Goal: Task Accomplishment & Management: Manage account settings

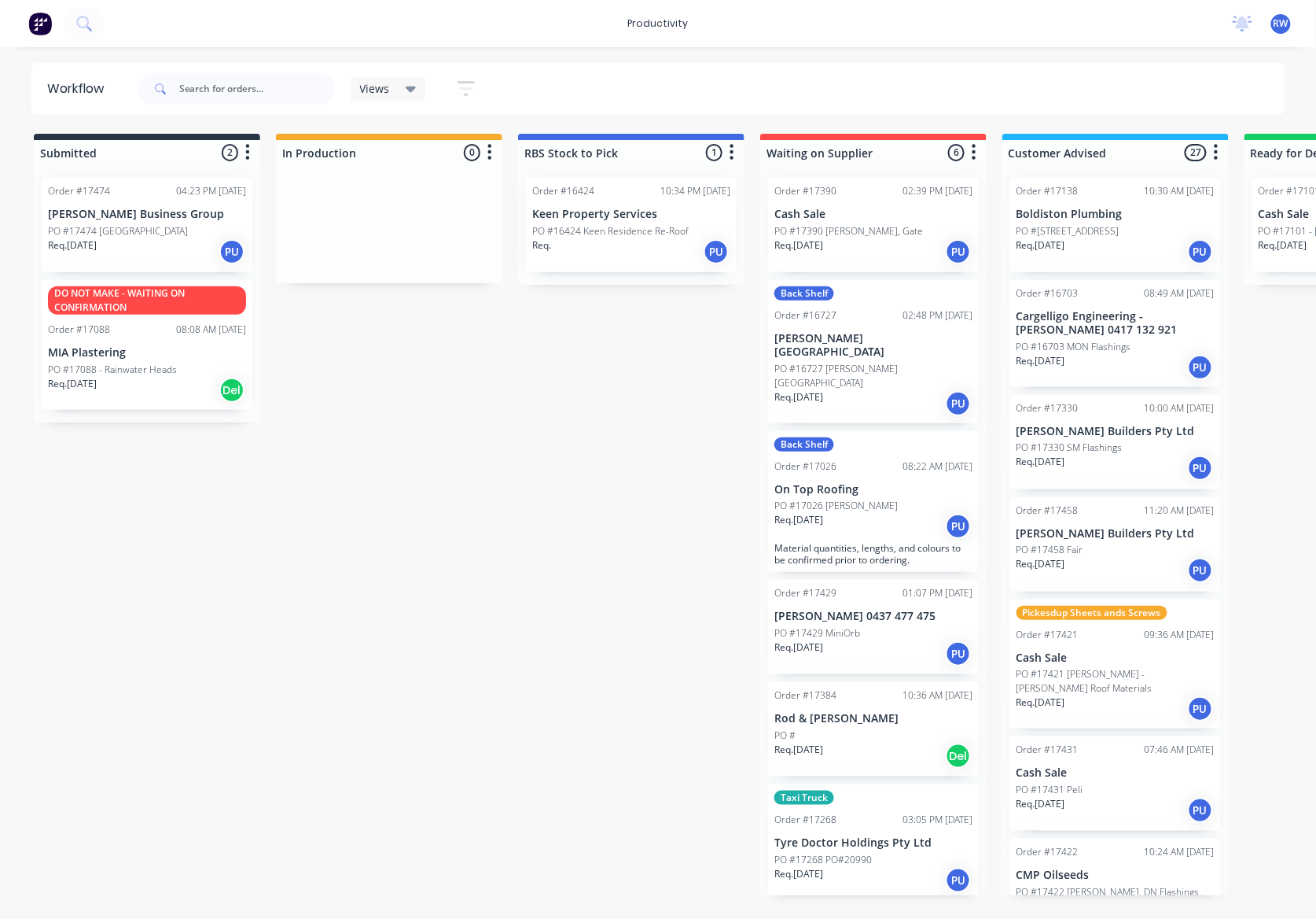
click at [151, 243] on div "Req. 01/09/25 PU" at bounding box center [147, 252] width 198 height 27
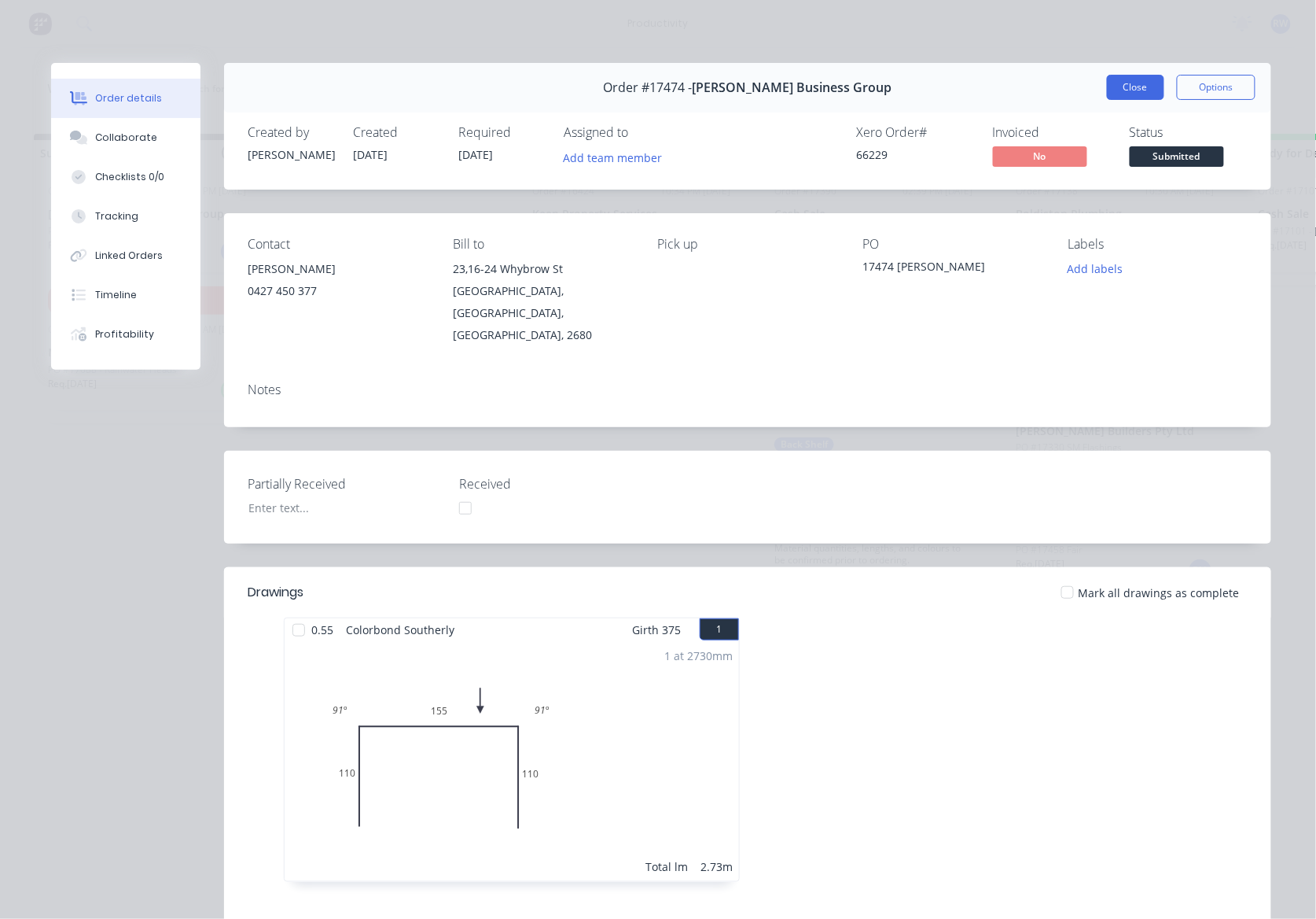
click at [1111, 89] on button "Close" at bounding box center [1135, 88] width 58 height 25
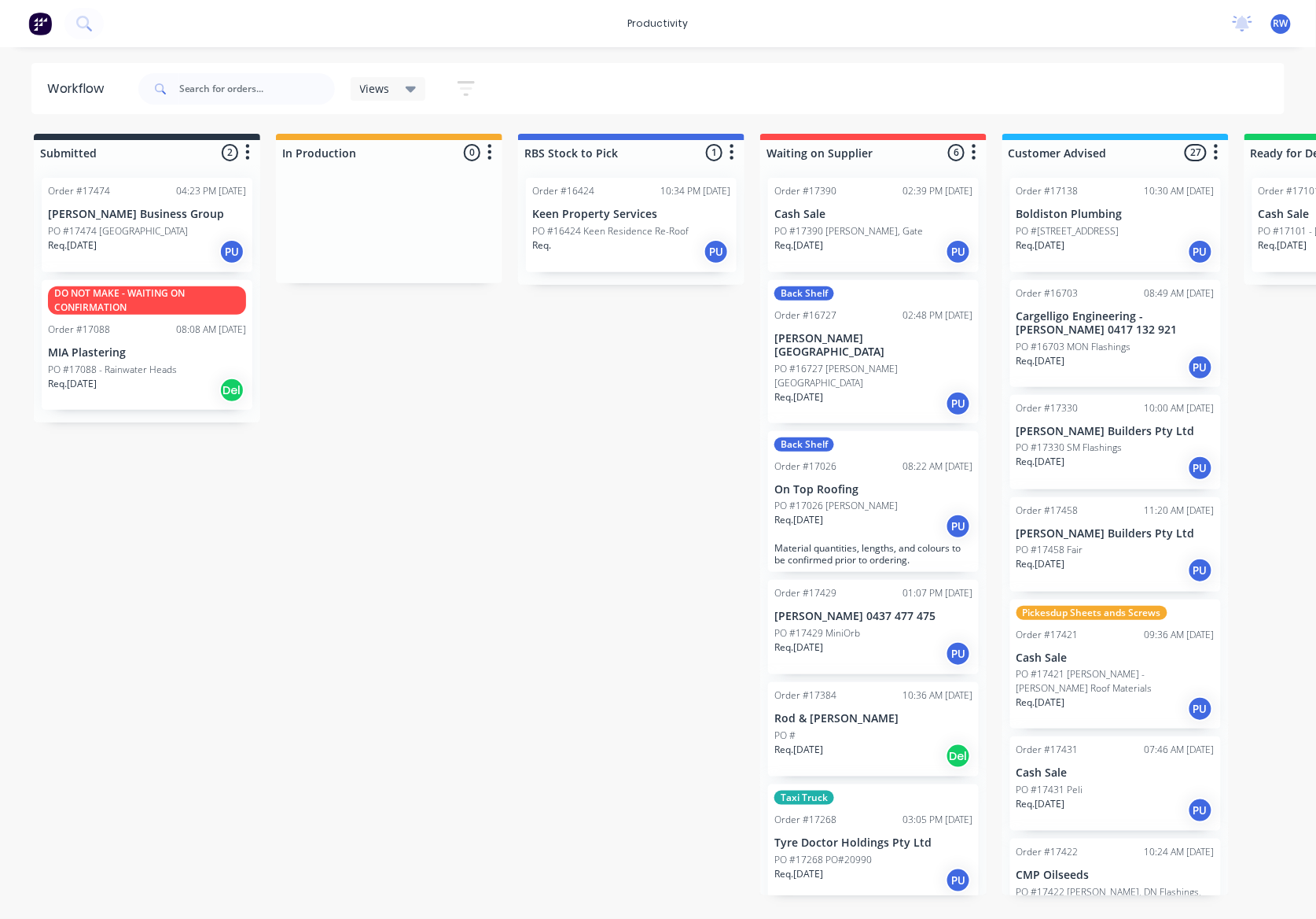
click at [127, 243] on div "Req. 01/09/25 PU" at bounding box center [147, 252] width 198 height 27
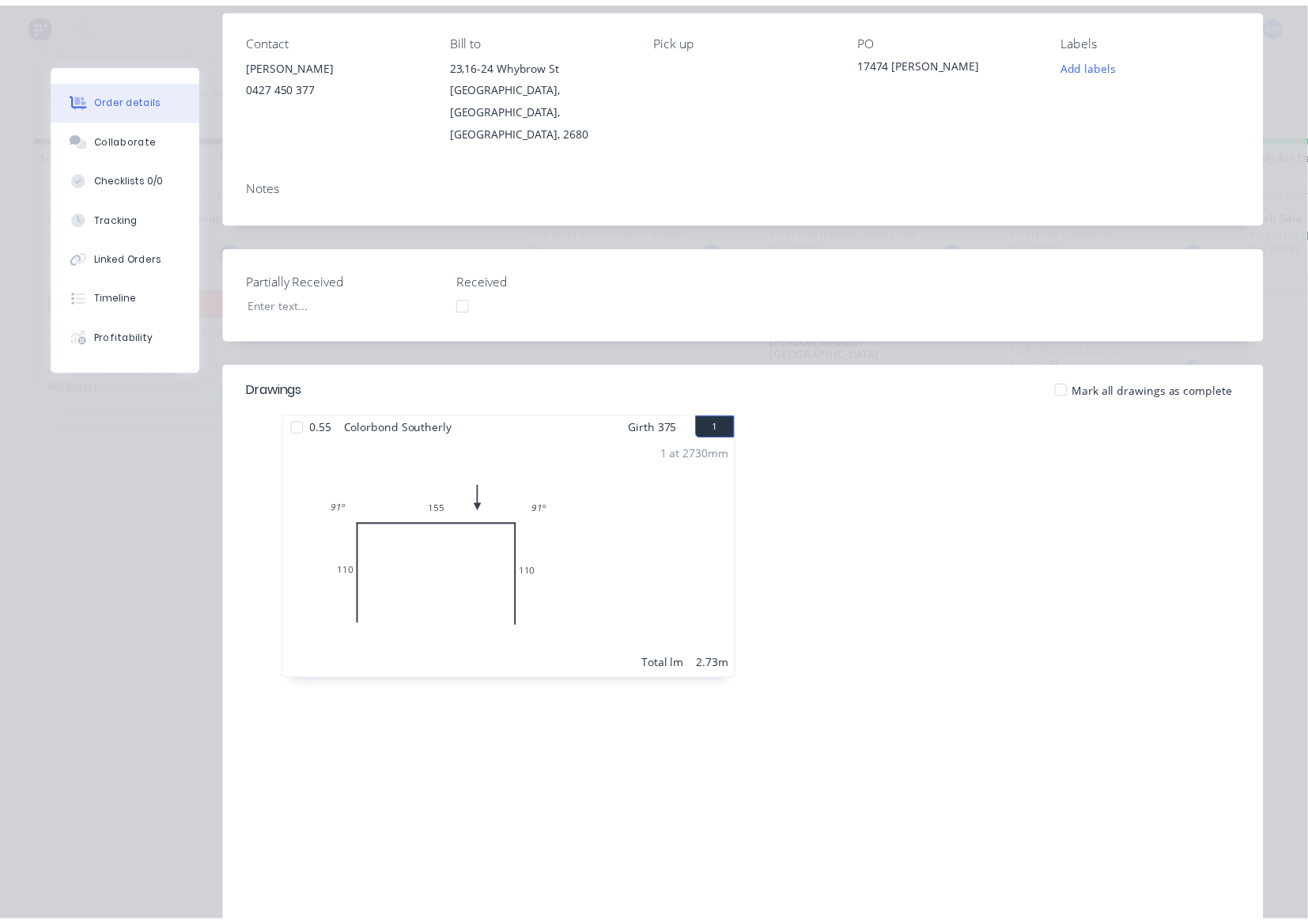
scroll to position [211, 0]
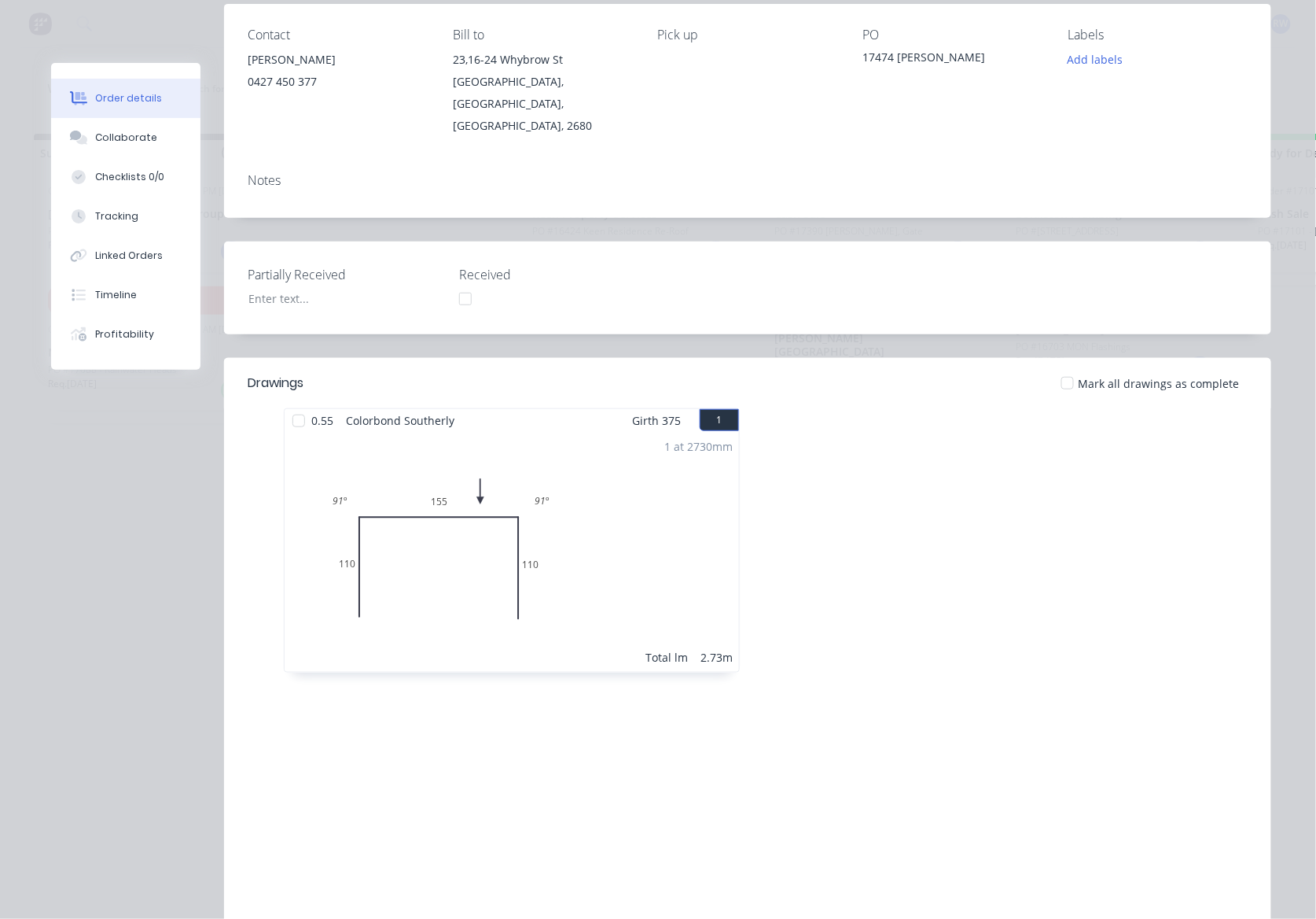
drag, startPoint x: 284, startPoint y: 397, endPoint x: 525, endPoint y: 313, distance: 255.2
click at [284, 405] on div at bounding box center [299, 421] width 32 height 32
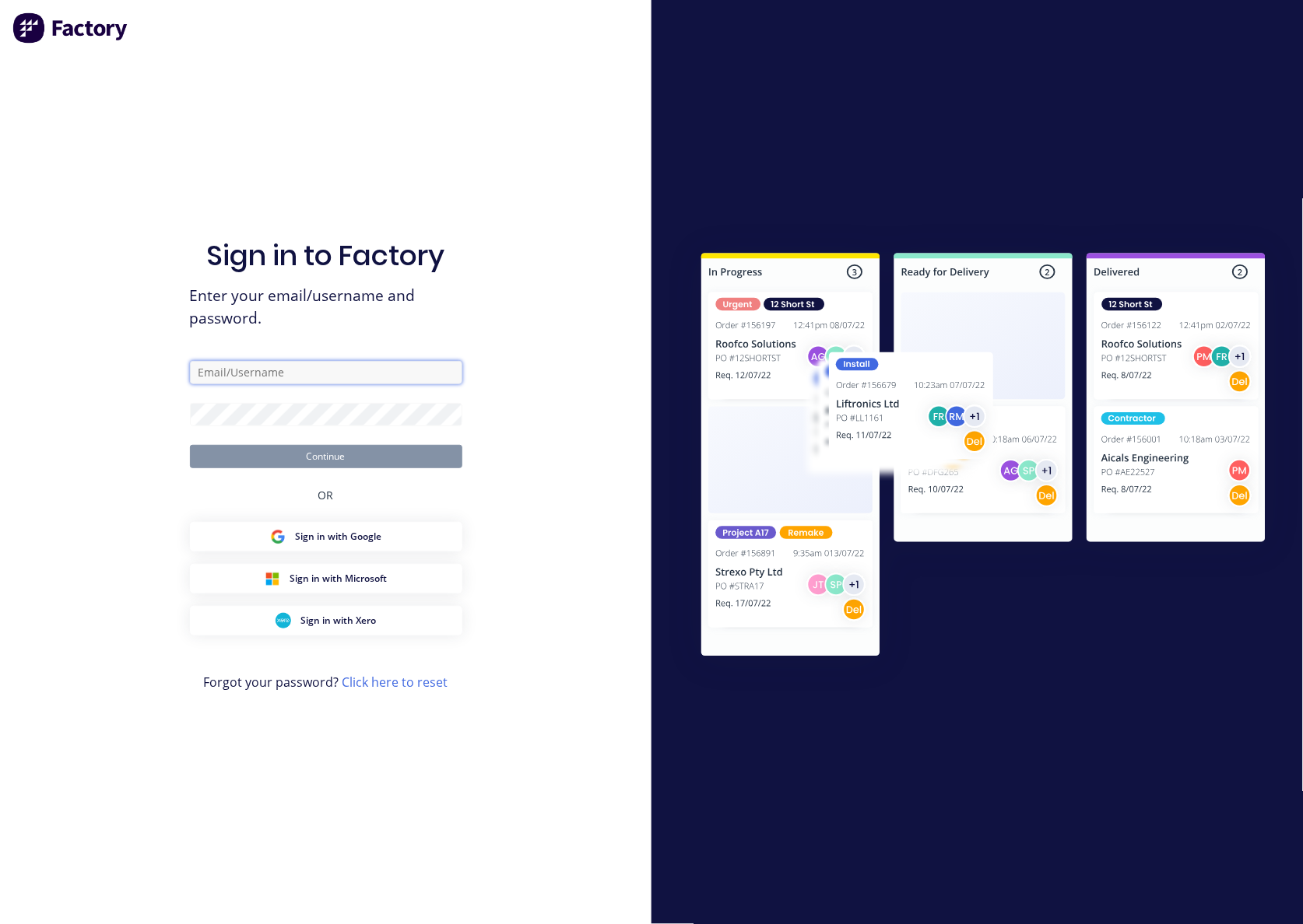
type input "workshop@rbsgroup.com.au"
click at [349, 369] on input "workshop@rbsgroup.com.au" at bounding box center [326, 373] width 272 height 23
click at [324, 375] on input "workshop@rbsgroup.com.au" at bounding box center [326, 373] width 272 height 23
click at [98, 453] on div "Sign in to Factory Enter your email/username and password. workshop@rbsgroup.co…" at bounding box center [325, 462] width 652 height 924
click at [277, 458] on button "Continue" at bounding box center [326, 457] width 272 height 23
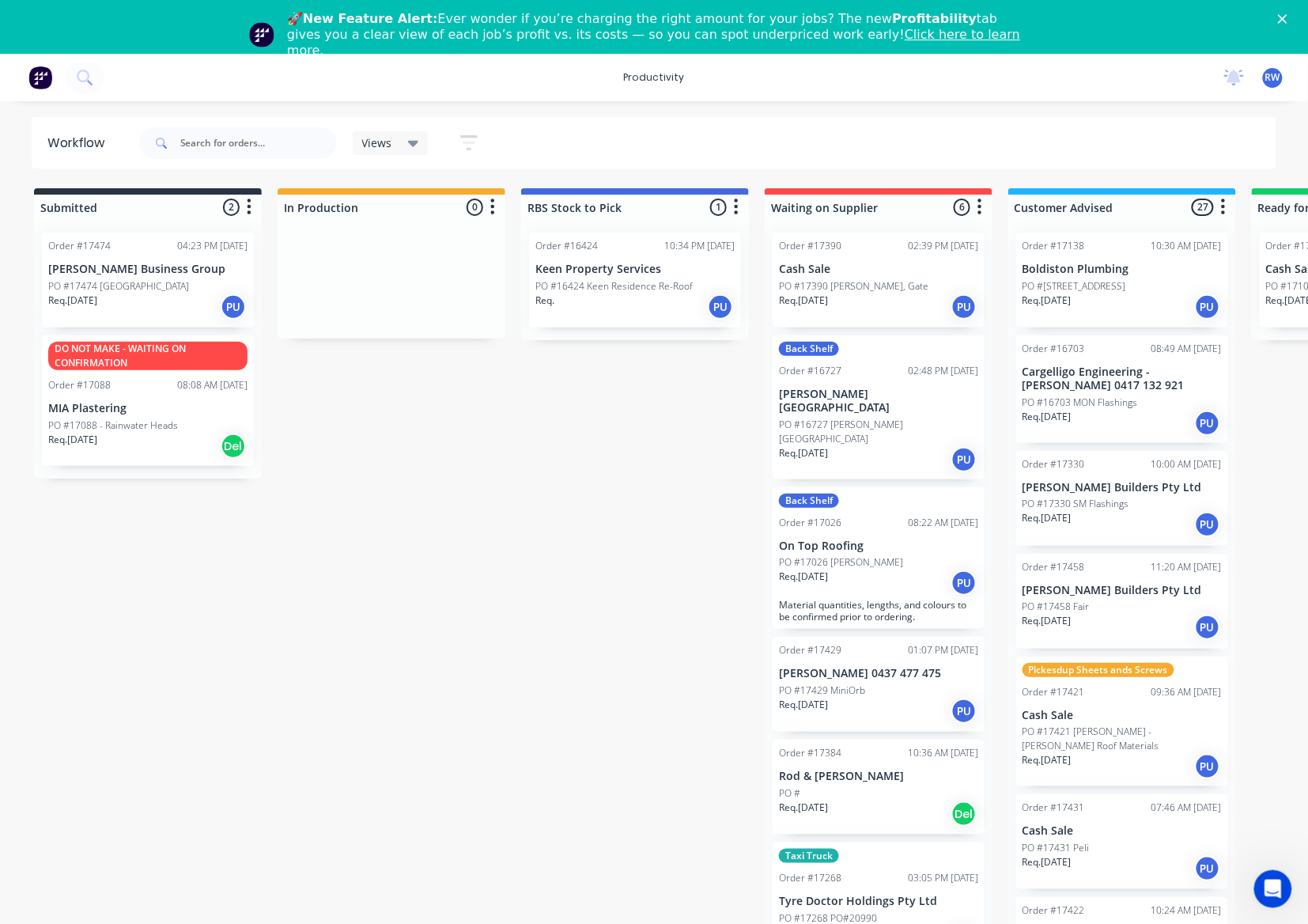
click at [155, 280] on div "PO #17474 [GEOGRAPHIC_DATA]" at bounding box center [148, 286] width 199 height 14
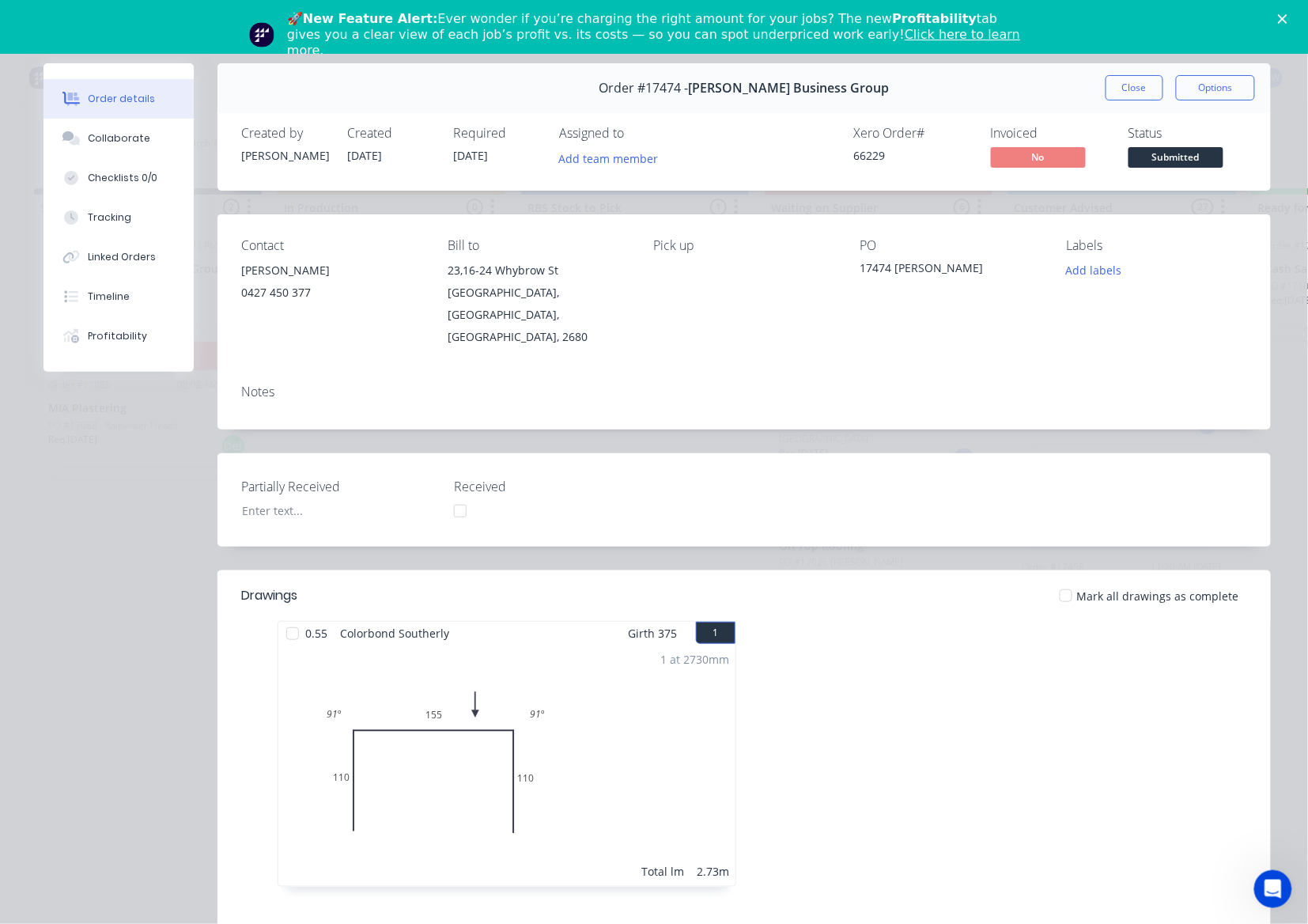
click at [292, 617] on div at bounding box center [292, 633] width 32 height 32
click at [1197, 147] on span "Submitted" at bounding box center [1175, 157] width 95 height 20
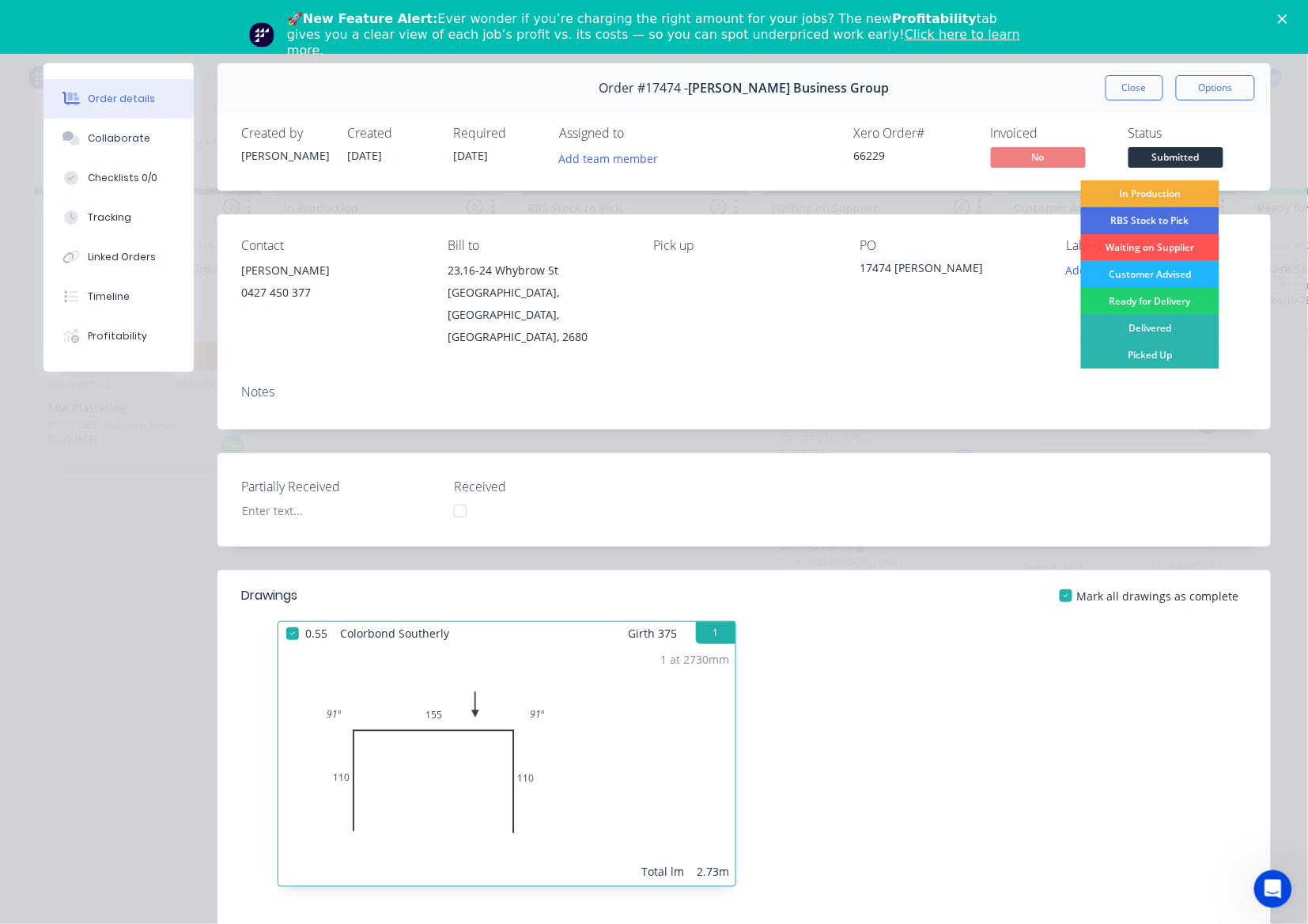
click at [1128, 276] on div "Customer Advised" at bounding box center [1151, 274] width 138 height 27
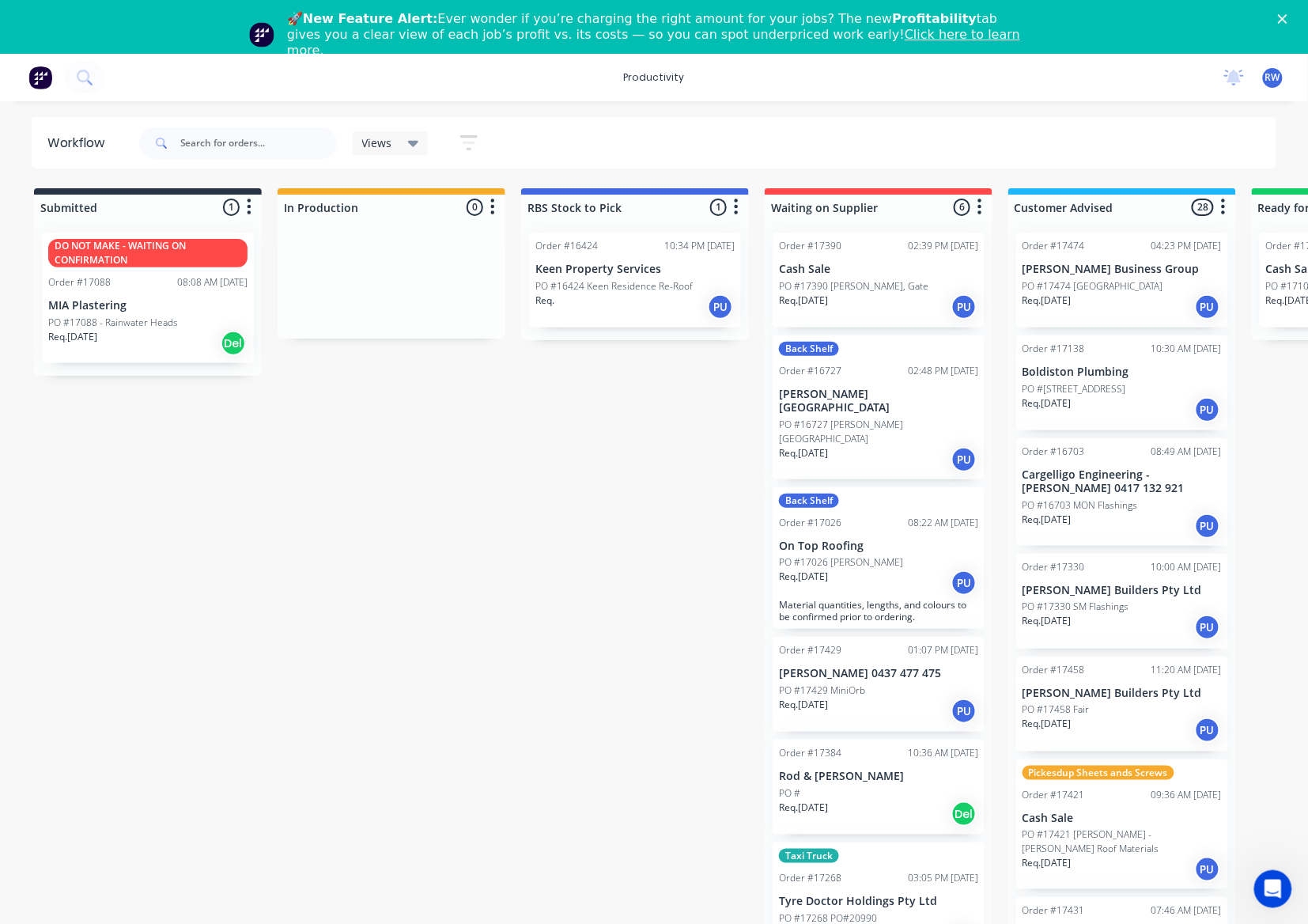
scroll to position [0, 196]
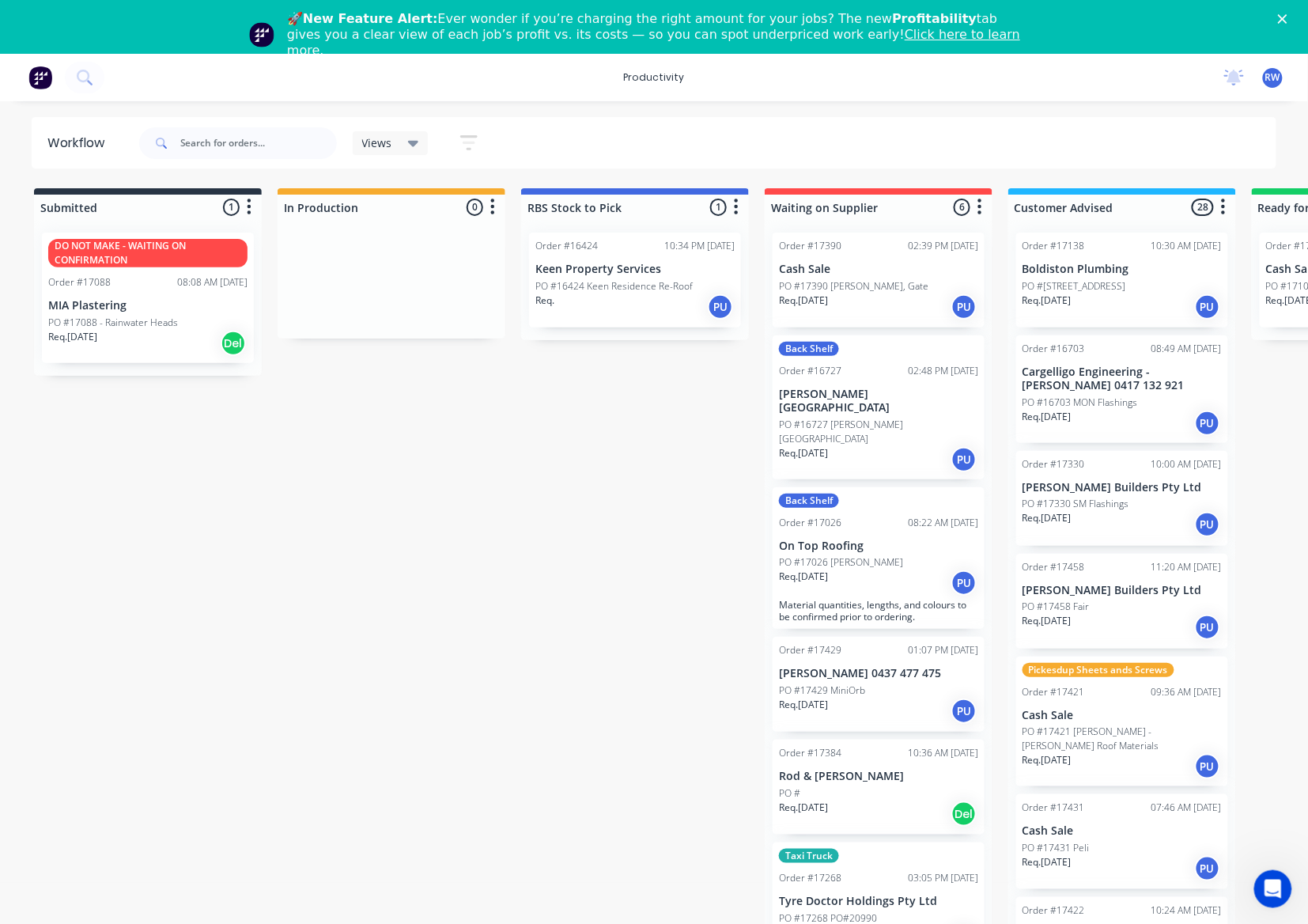
click at [523, 785] on div "Submitted 1 Sort By Created date Required date Order number Customer name Most …" at bounding box center [963, 570] width 1950 height 765
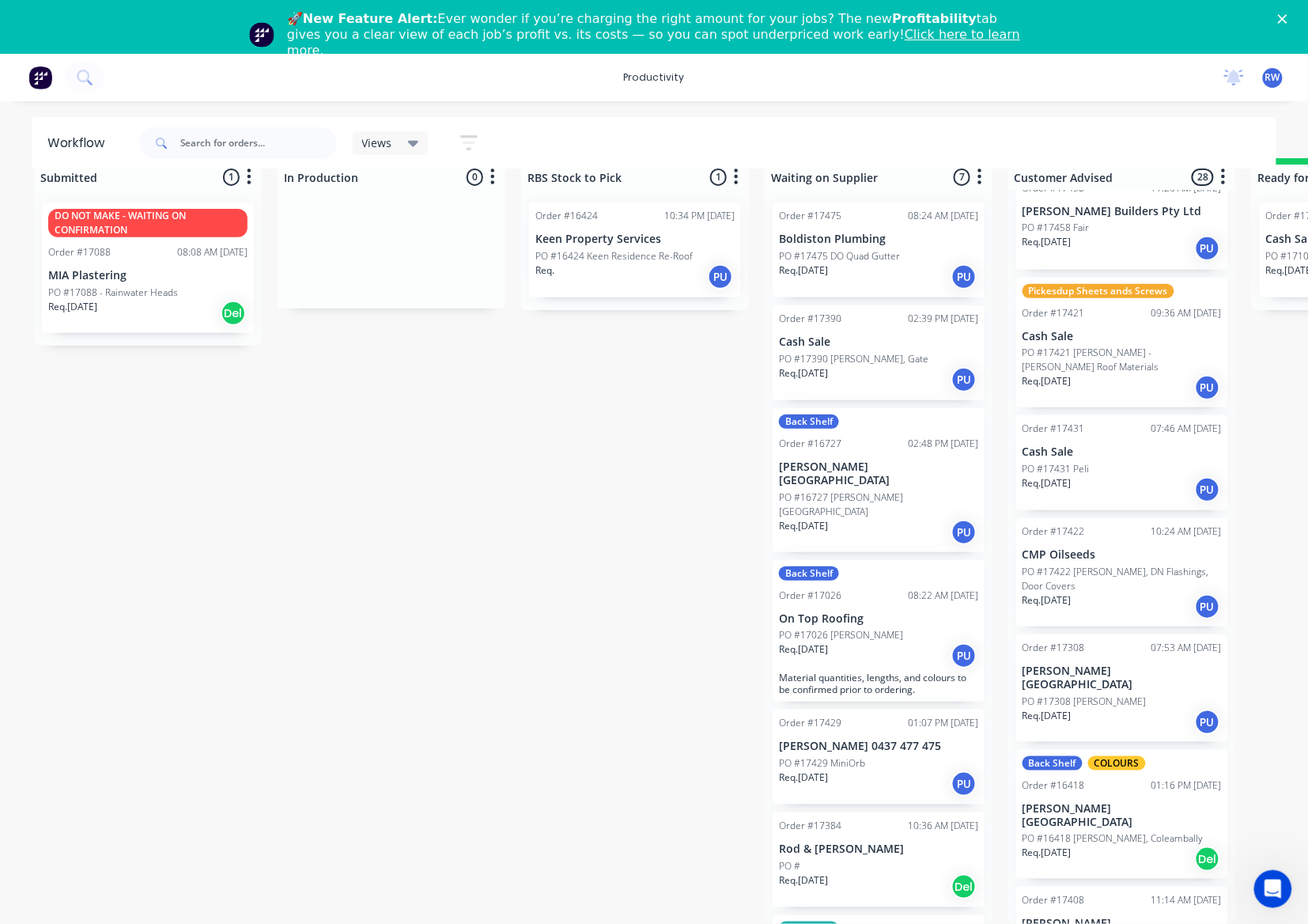
scroll to position [299, 0]
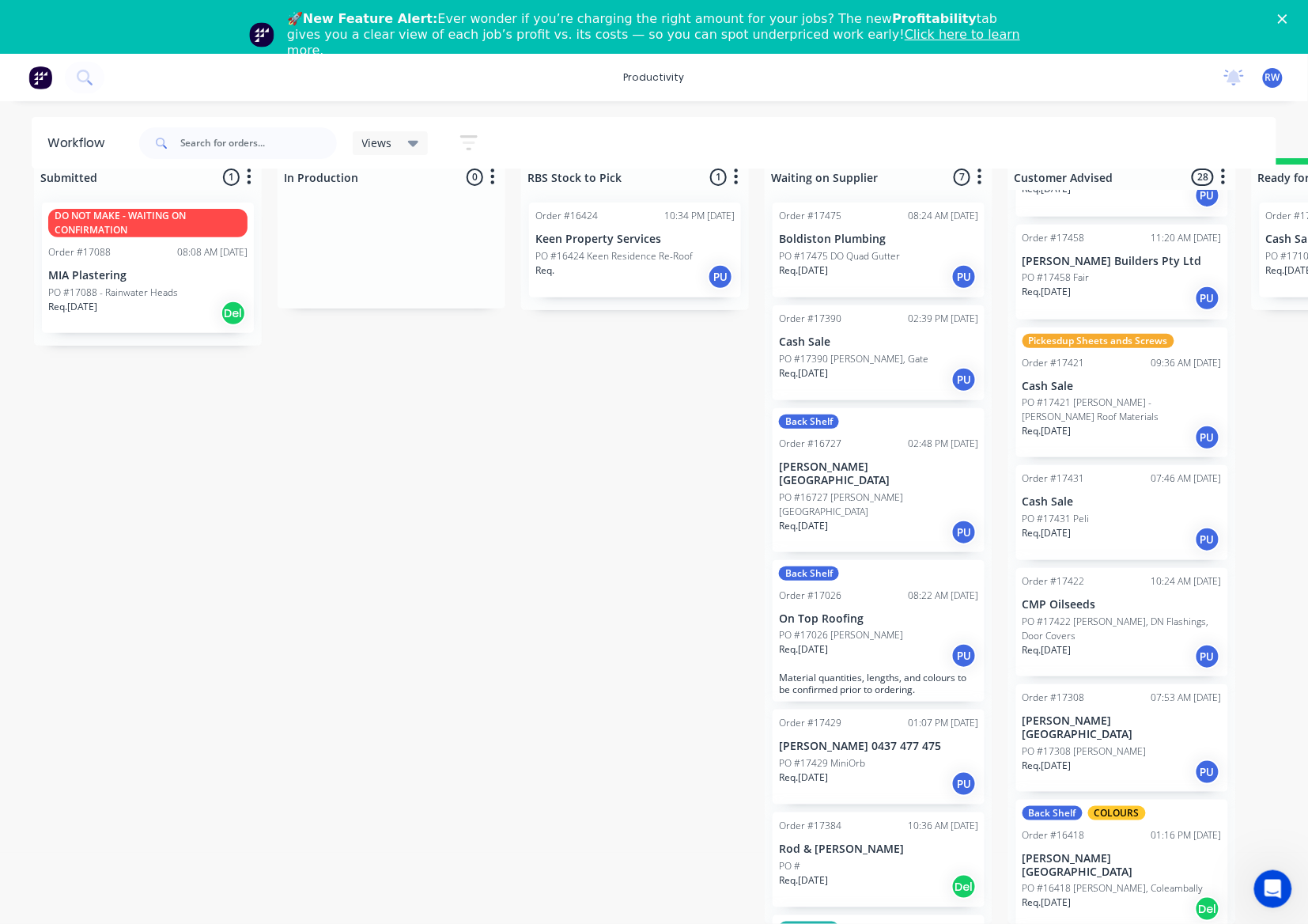
click at [1130, 512] on div "PO #17431 Peli" at bounding box center [1122, 519] width 199 height 14
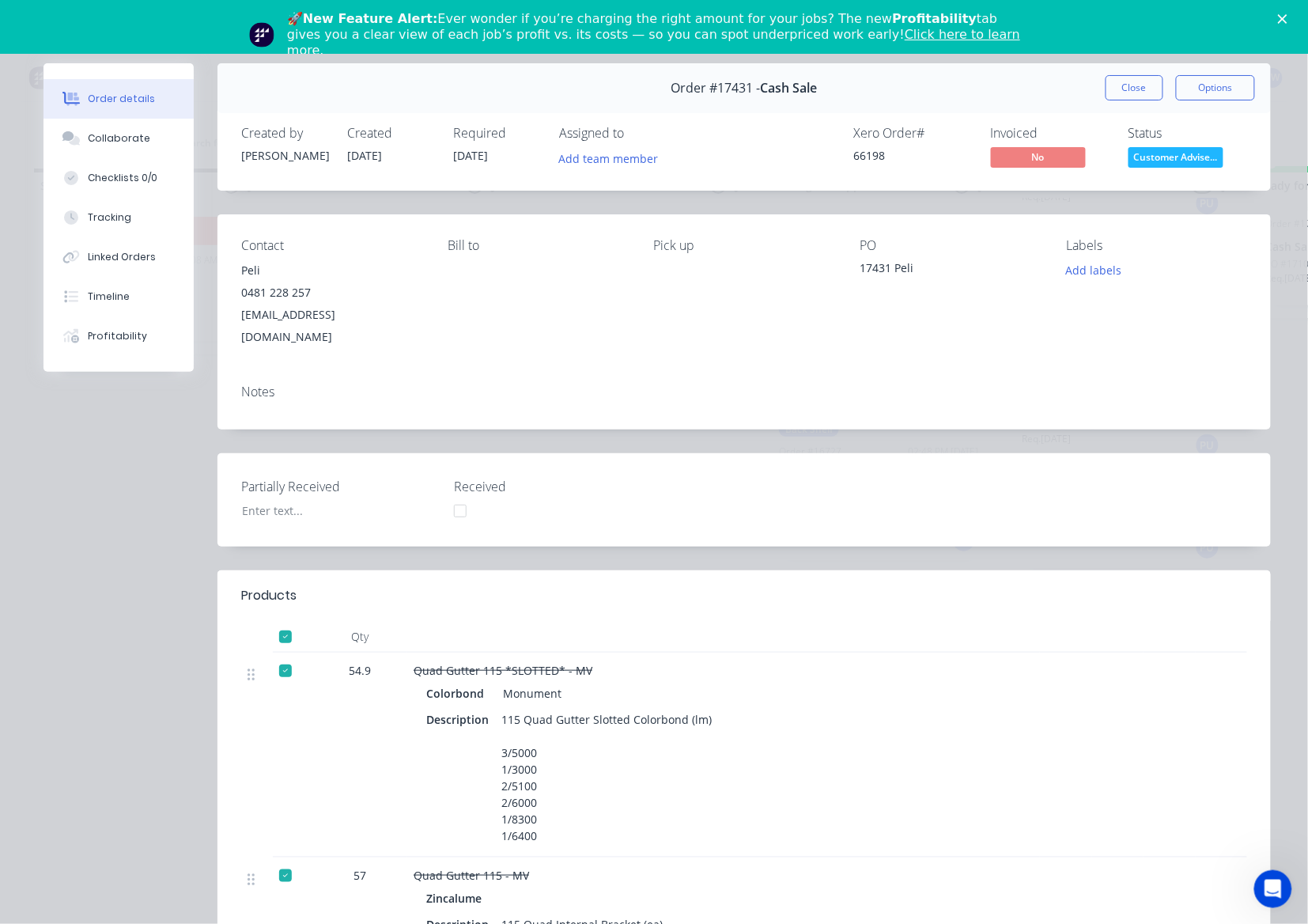
scroll to position [0, 0]
click at [1166, 162] on span "Customer Advise..." at bounding box center [1175, 157] width 95 height 20
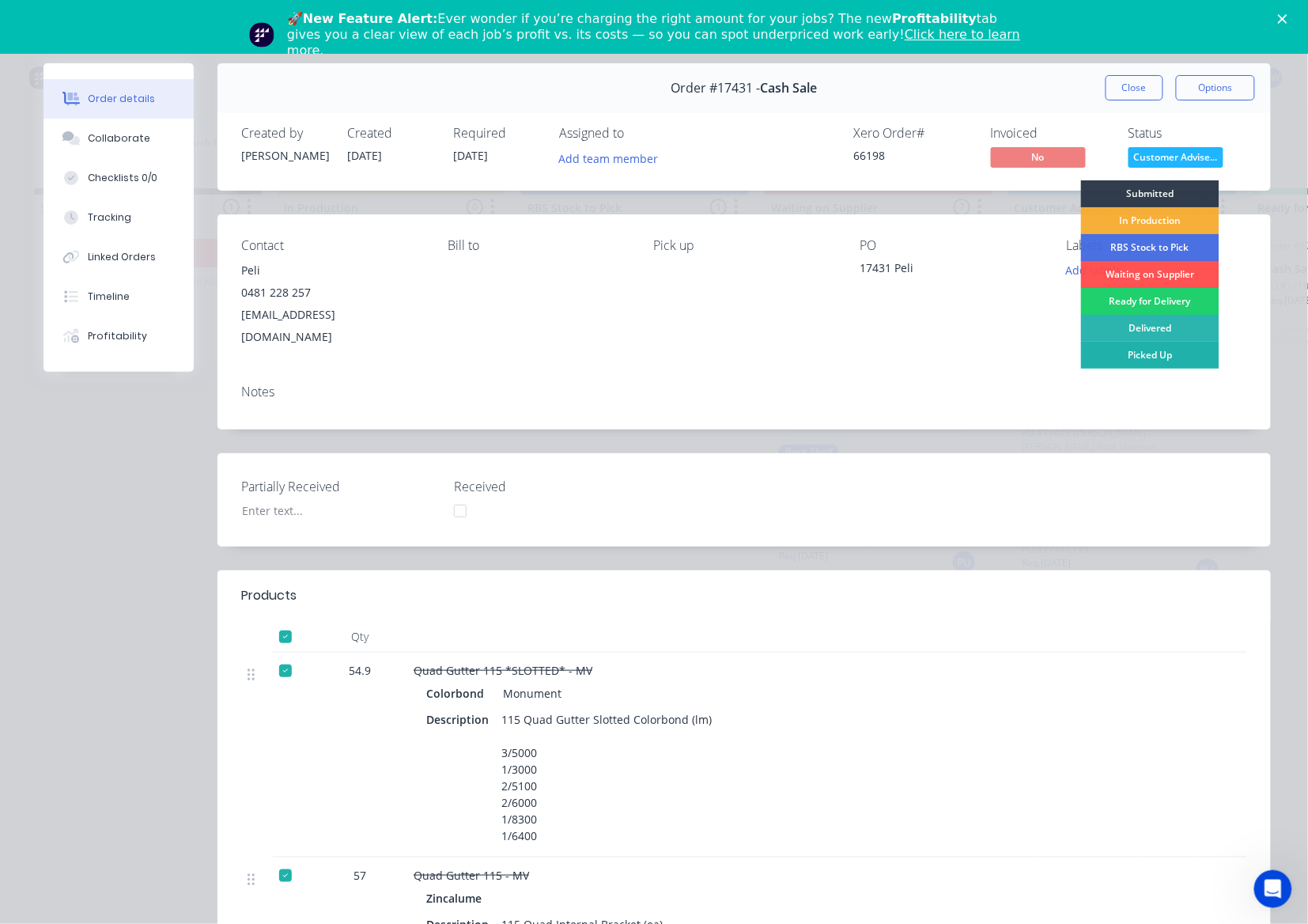
click at [1146, 351] on div "Picked Up" at bounding box center [1151, 355] width 138 height 27
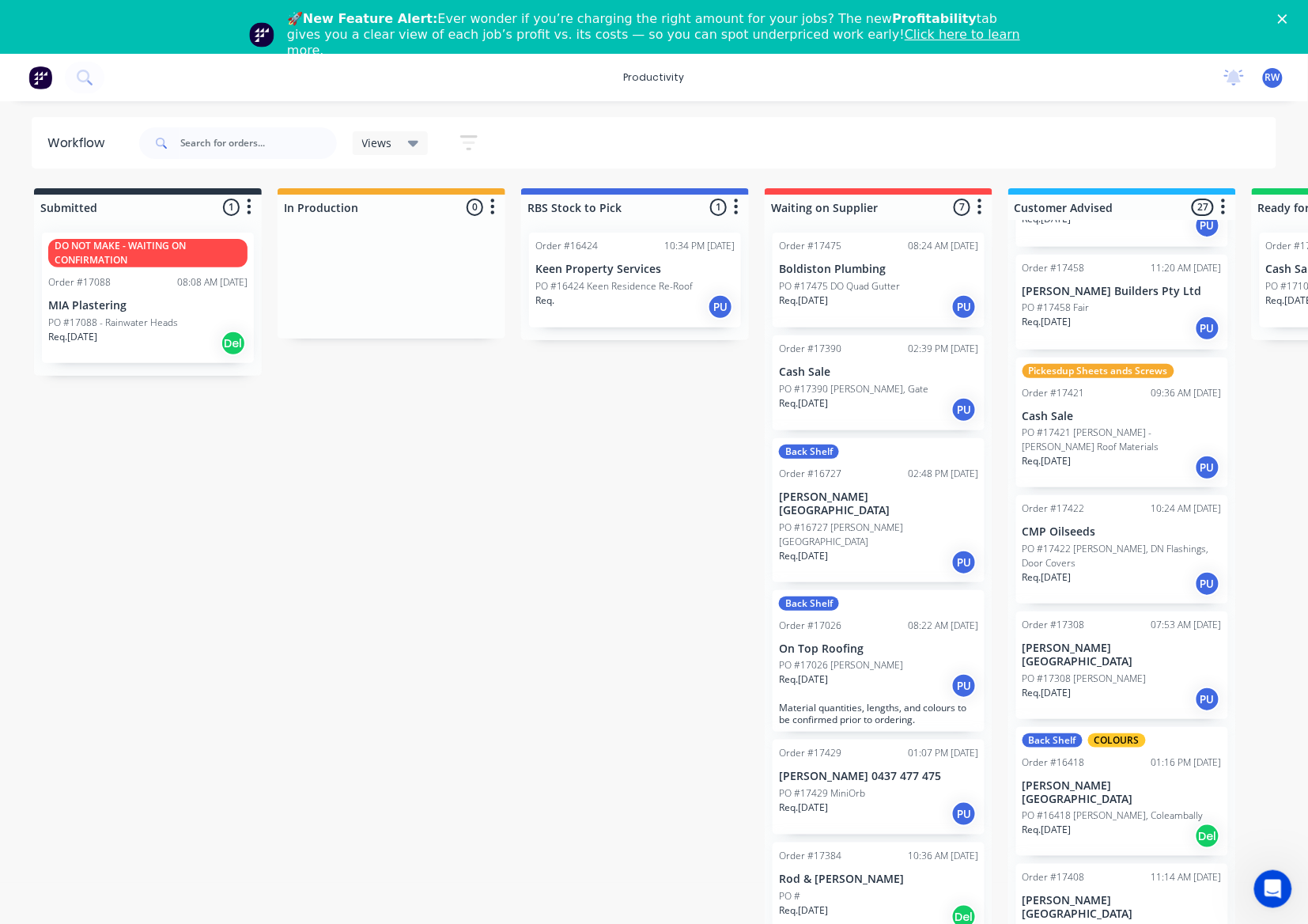
click at [1146, 351] on div "Order #17138 10:30 AM 15/07/25 Boldiston Plumbing PO #17138 Benerembah St Req. …" at bounding box center [1122, 587] width 228 height 734
